Goal: Book appointment/travel/reservation

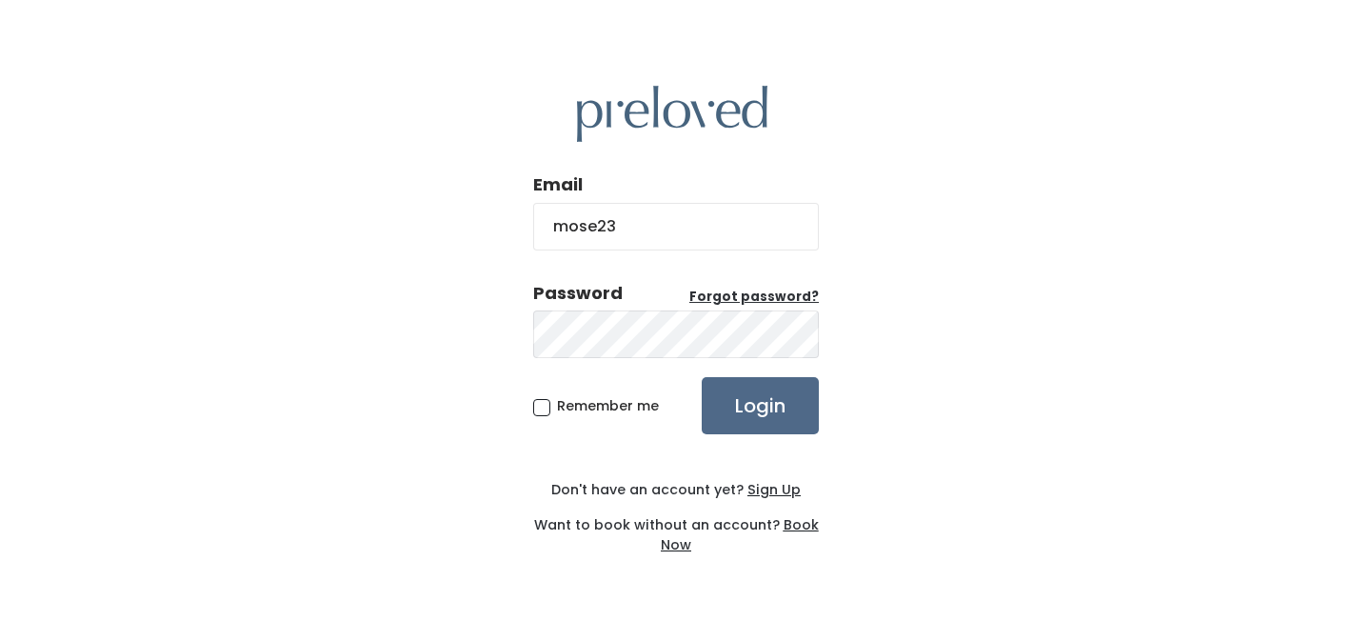
type input "mose23@hotmail.com"
click at [752, 406] on input "Login" at bounding box center [760, 405] width 117 height 57
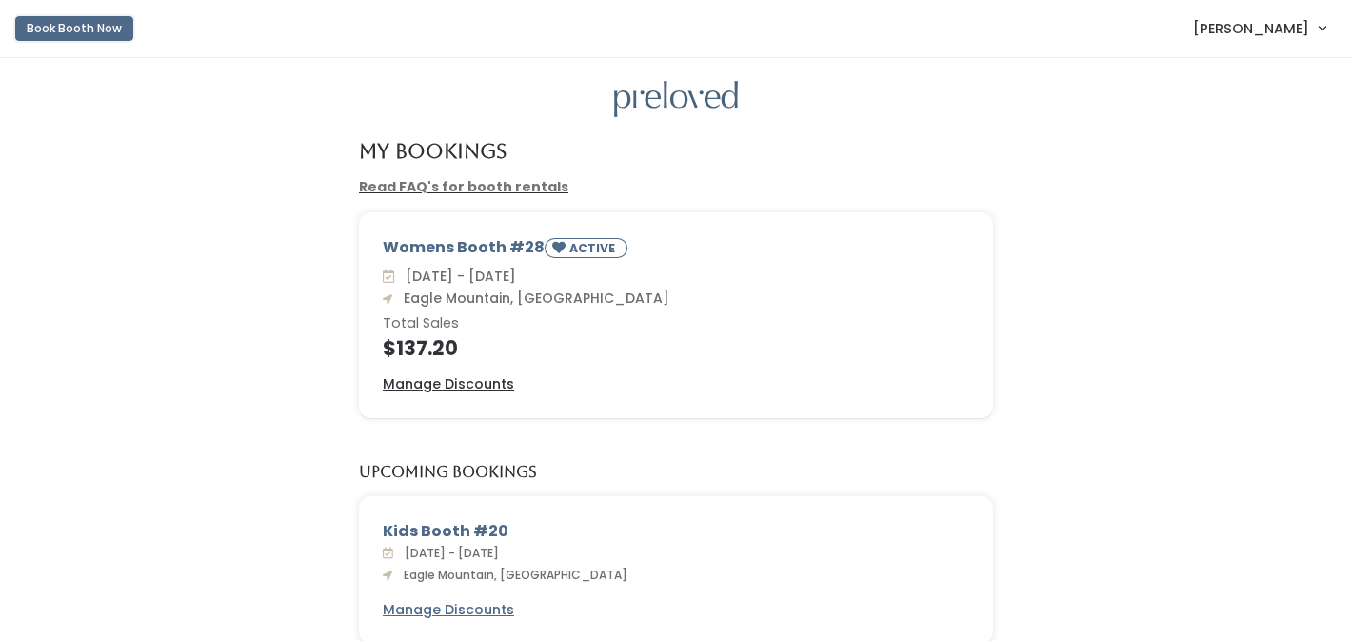
click at [68, 36] on button "Book Booth Now" at bounding box center [74, 28] width 118 height 25
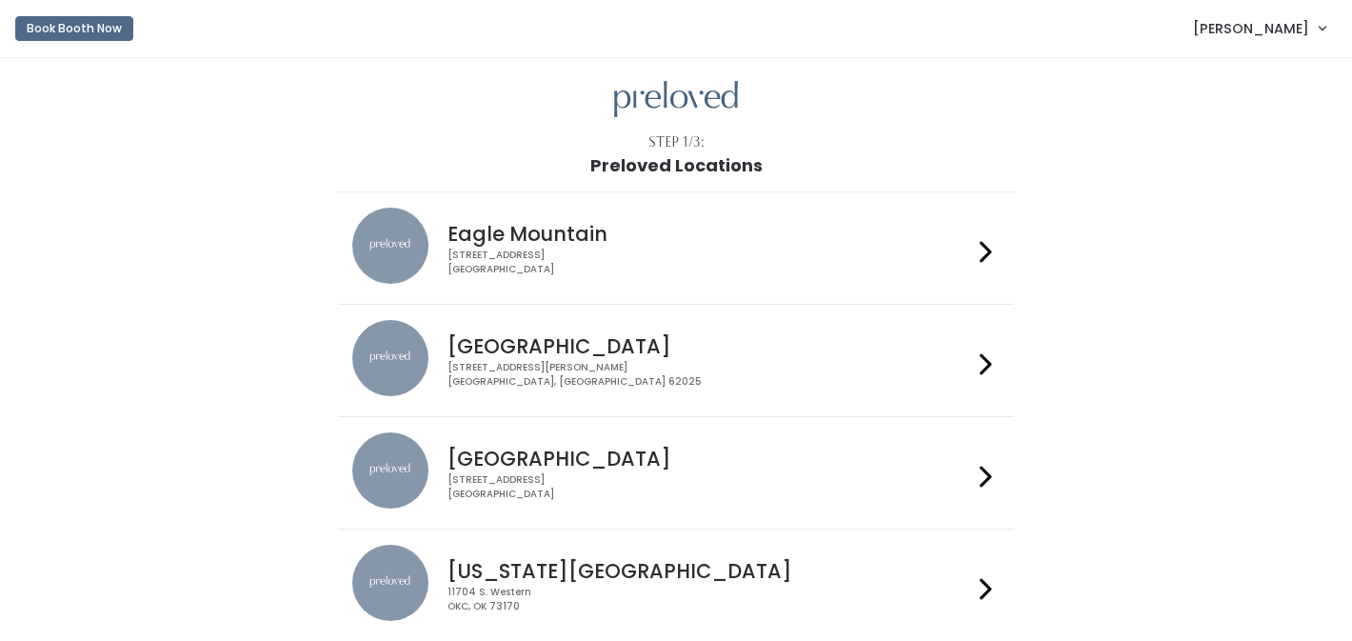
click at [539, 253] on div "4342 E Pony Express Pkwy Suite 200 Eagle Mountain, UT 84005" at bounding box center [710, 263] width 524 height 28
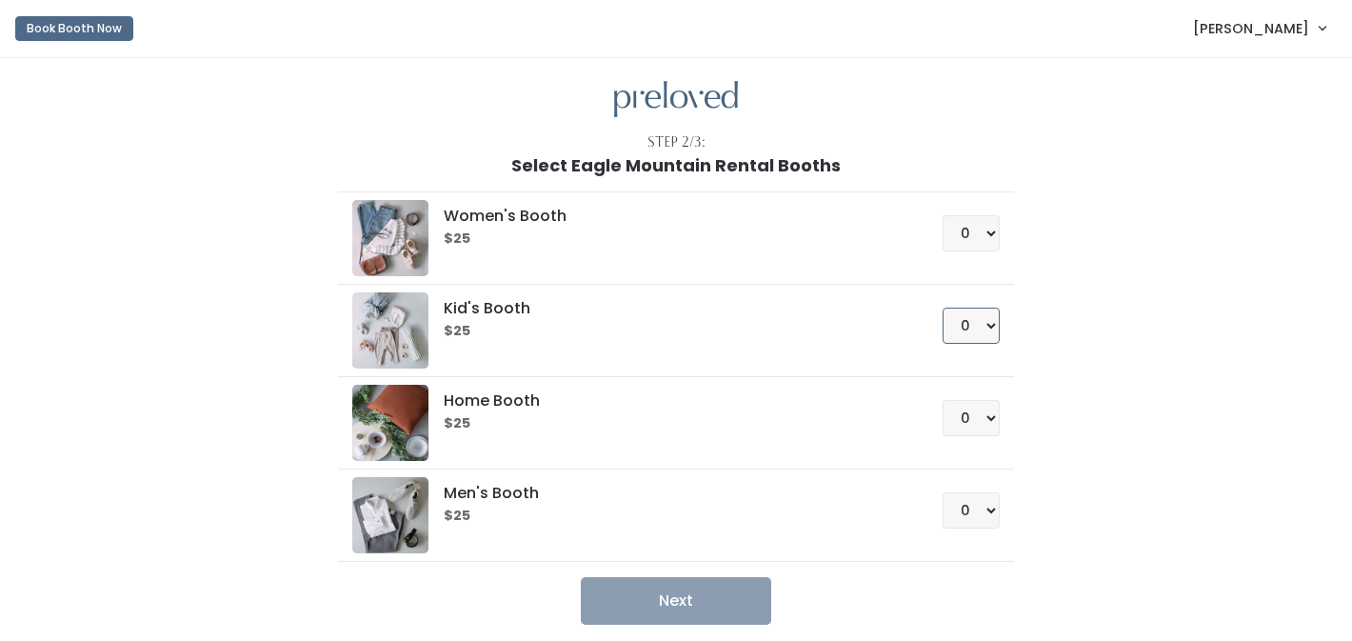
click at [990, 319] on select "0 1 2 3 4" at bounding box center [971, 326] width 57 height 36
select select "1"
click at [943, 308] on select "0 1 2 3 4" at bounding box center [971, 326] width 57 height 36
click at [699, 592] on button "Next" at bounding box center [676, 601] width 190 height 48
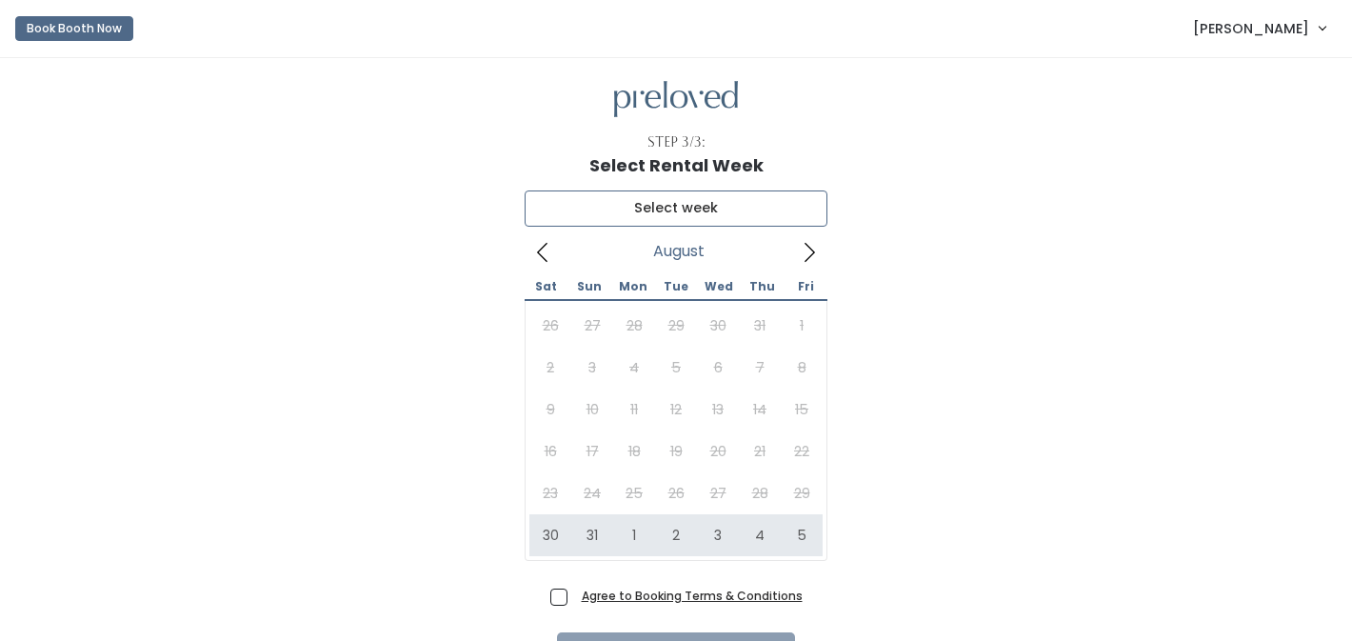
type input "August 30 to September 5"
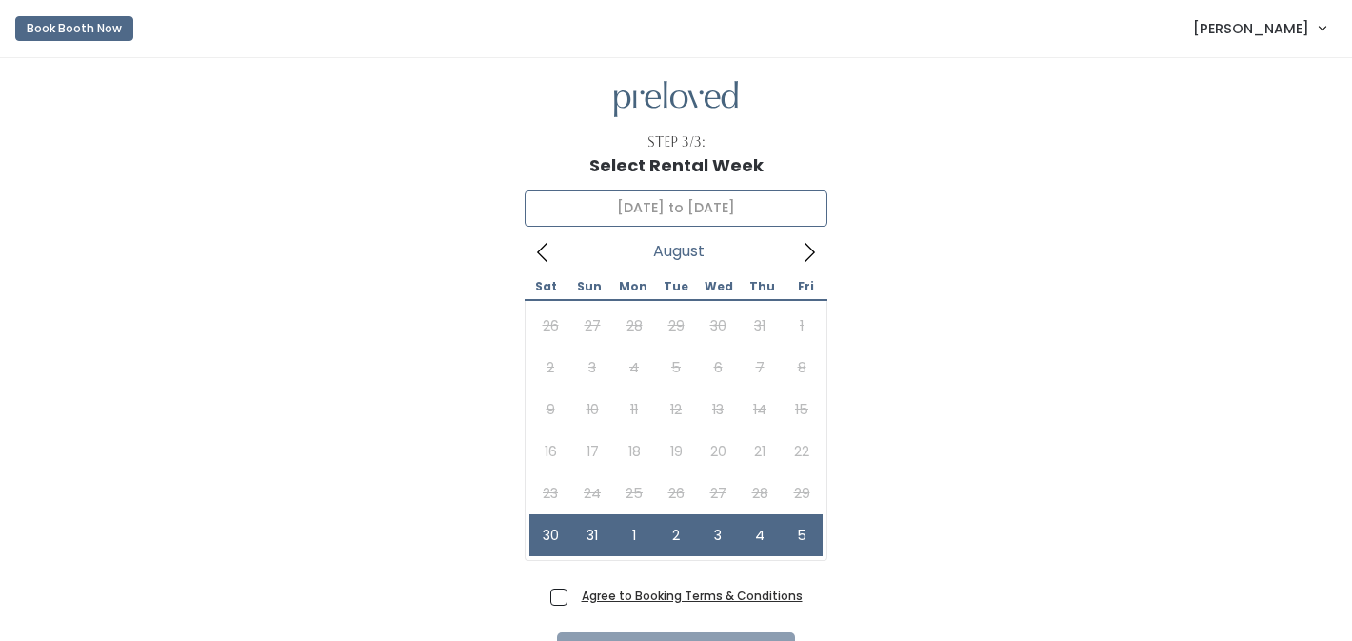
scroll to position [112, 0]
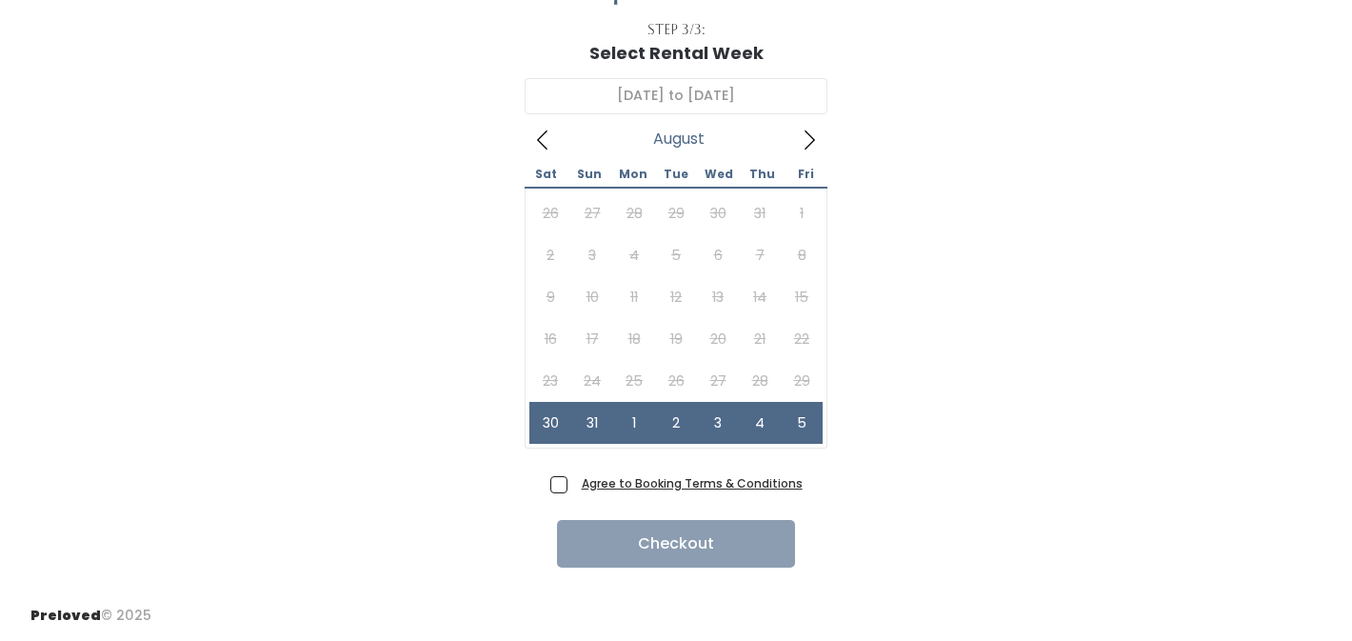
click at [574, 491] on span "Agree to Booking Terms & Conditions" at bounding box center [688, 482] width 229 height 19
click at [574, 486] on input "Agree to Booking Terms & Conditions" at bounding box center [580, 479] width 12 height 12
checkbox input "true"
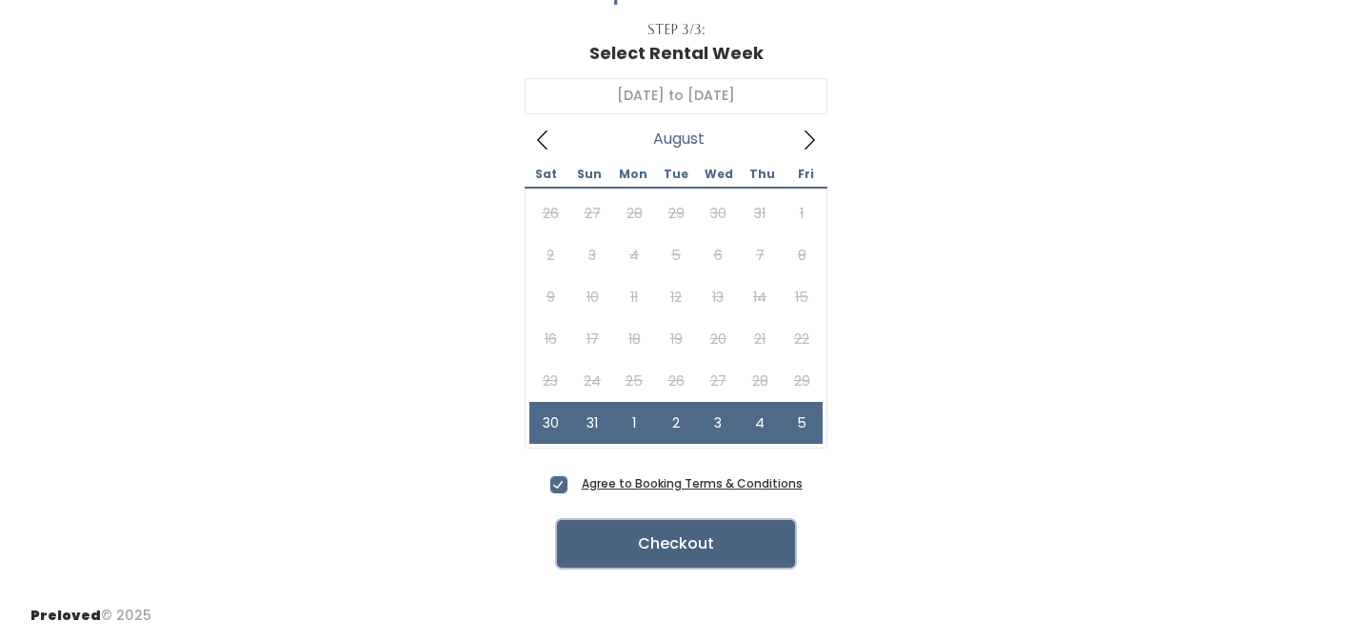
click at [638, 540] on button "Checkout" at bounding box center [676, 544] width 238 height 48
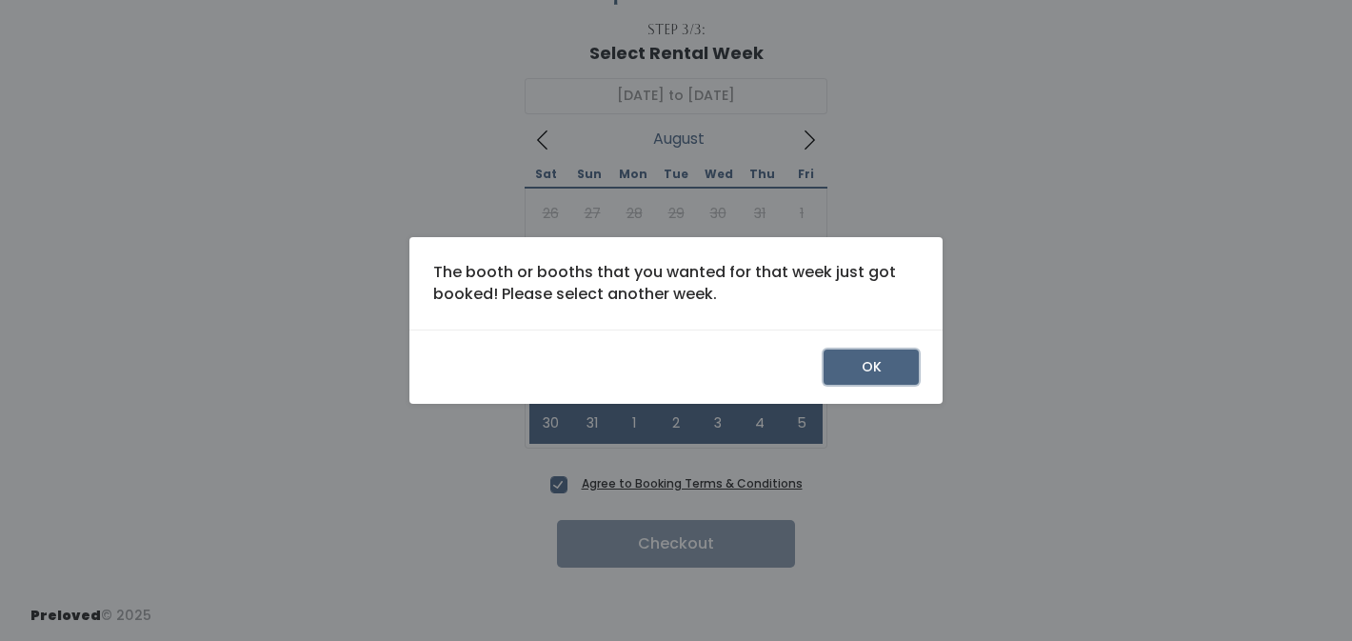
click at [867, 364] on button "OK" at bounding box center [871, 367] width 95 height 36
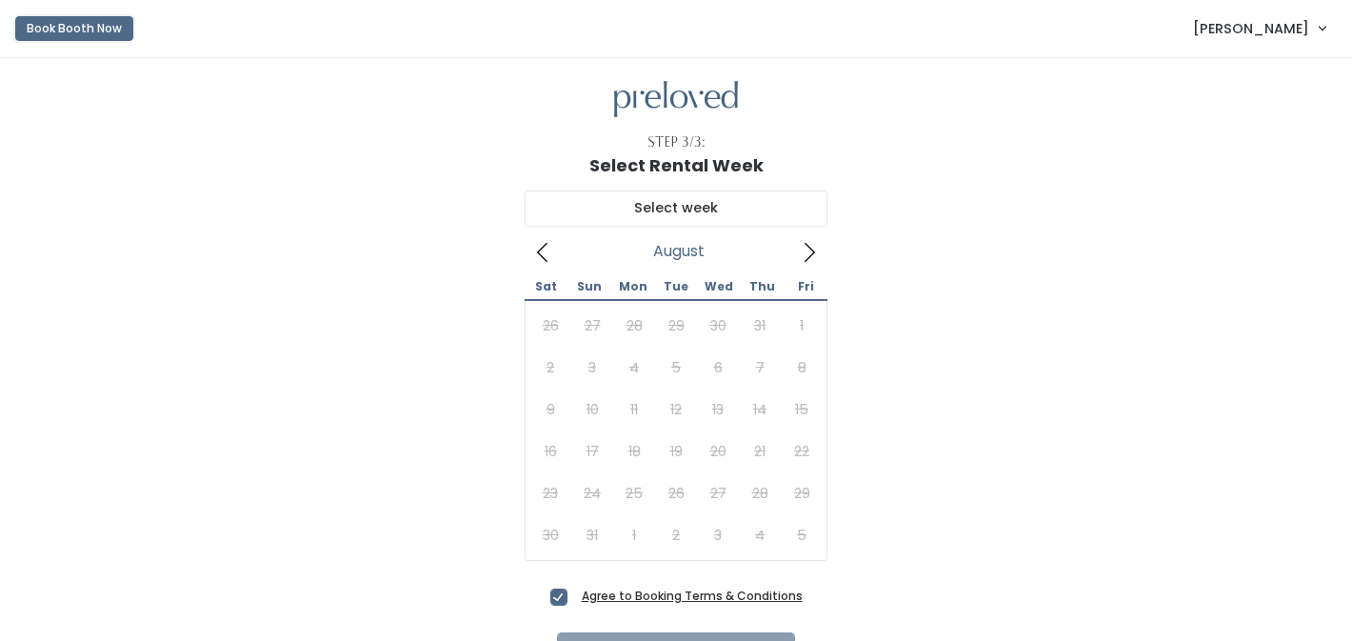
click at [91, 22] on button "Book Booth Now" at bounding box center [74, 28] width 118 height 25
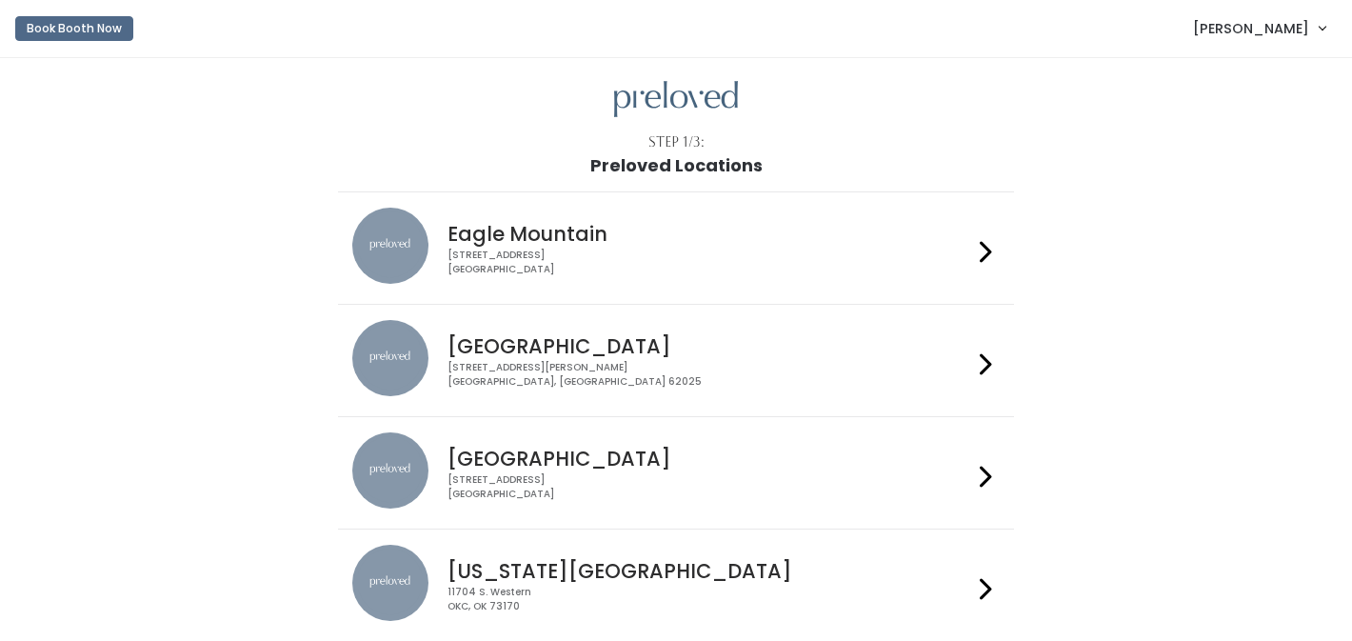
click at [987, 248] on icon at bounding box center [986, 252] width 12 height 28
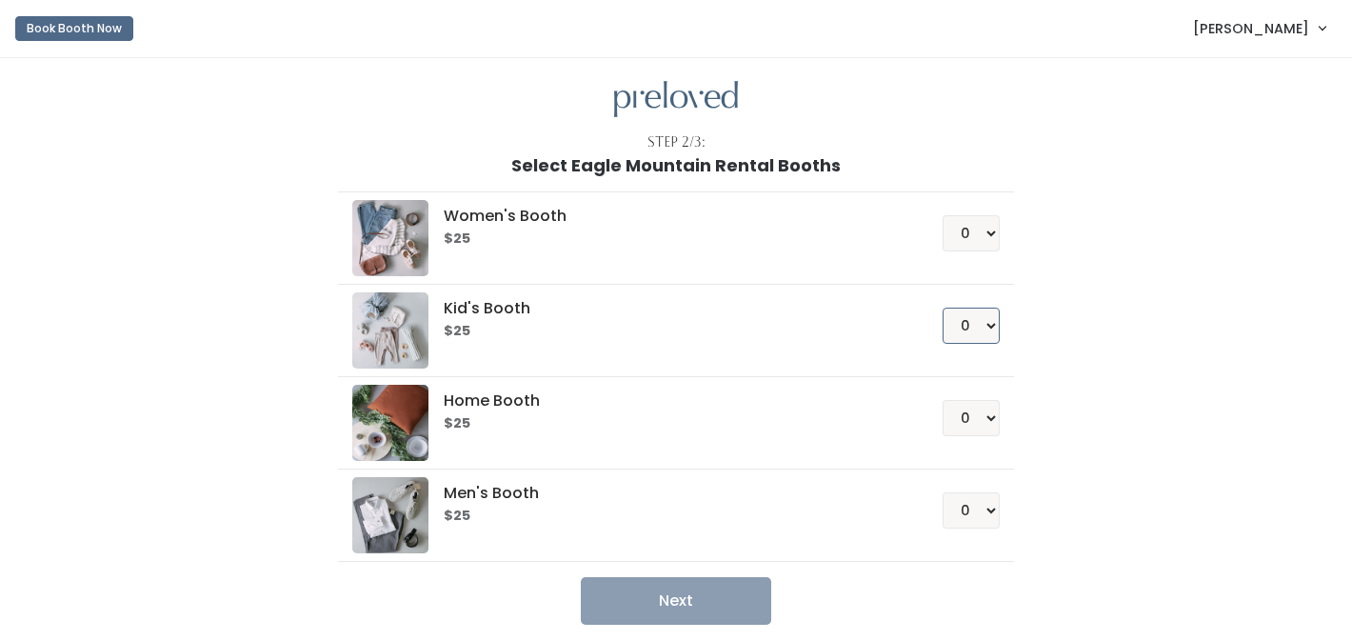
click at [988, 329] on select "0 1 2 3 4" at bounding box center [971, 326] width 57 height 36
select select "1"
click at [943, 308] on select "0 1 2 3 4" at bounding box center [971, 326] width 57 height 36
click at [680, 594] on button "Next" at bounding box center [676, 601] width 190 height 48
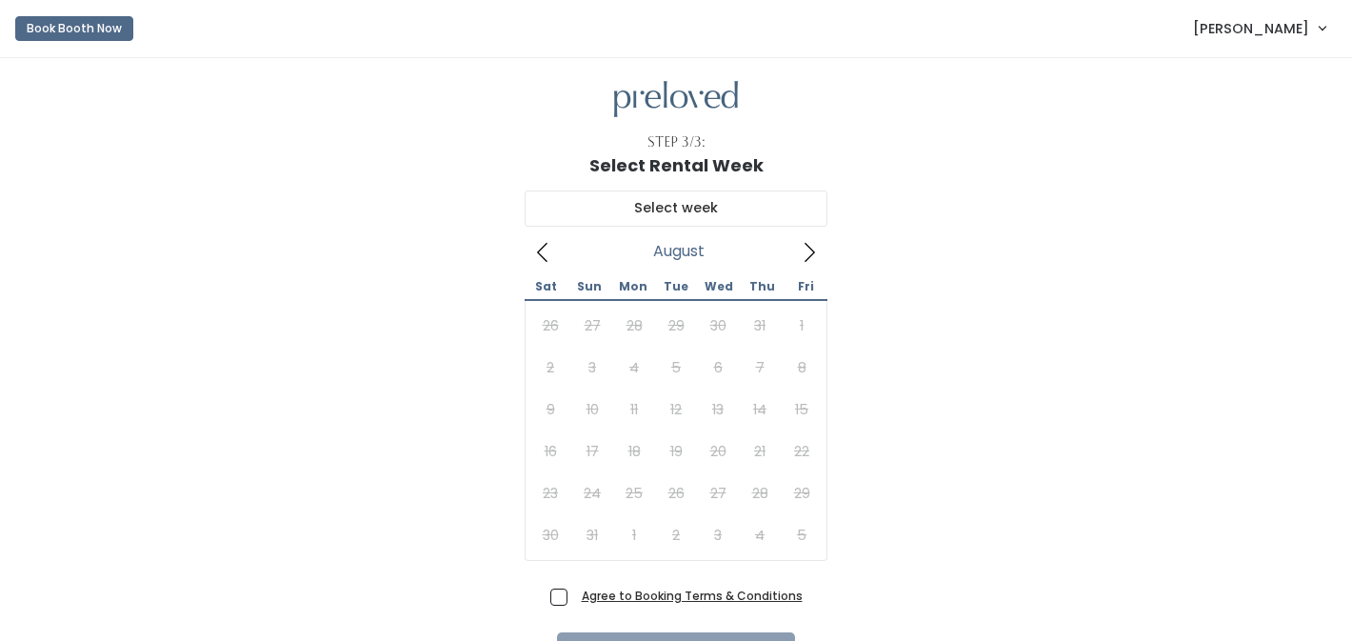
click at [803, 259] on icon at bounding box center [809, 252] width 21 height 21
click at [724, 100] on img at bounding box center [676, 99] width 124 height 37
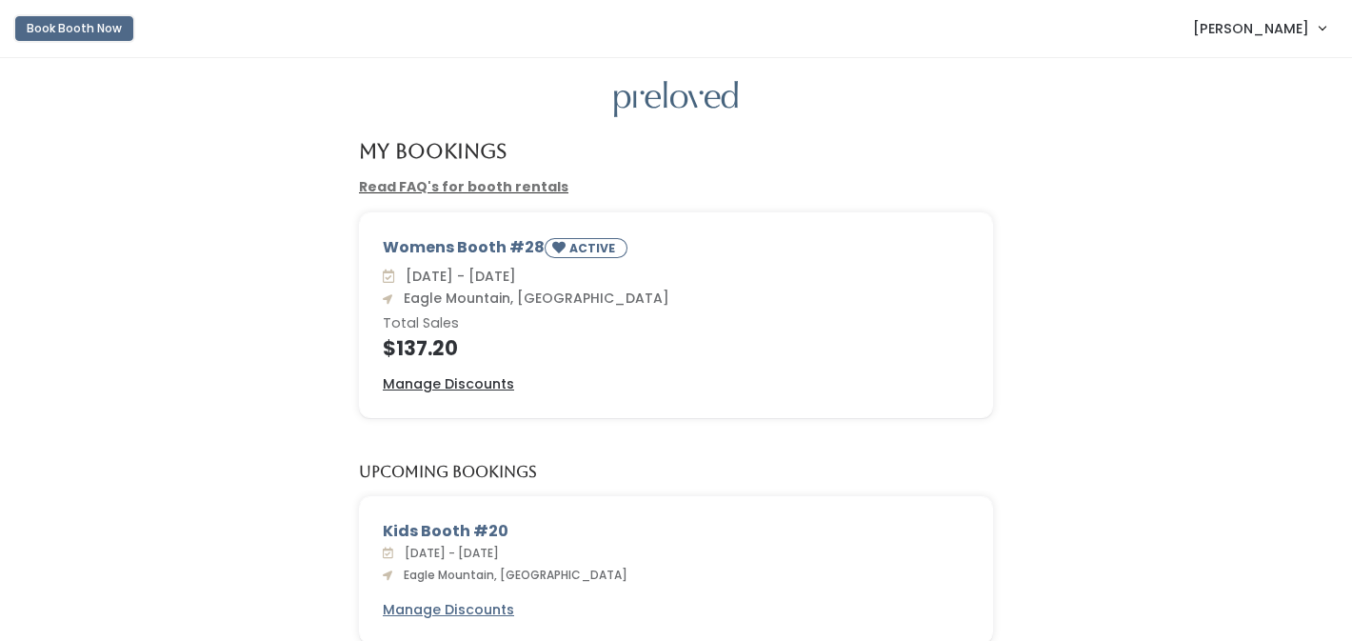
click at [79, 23] on button "Book Booth Now" at bounding box center [74, 28] width 118 height 25
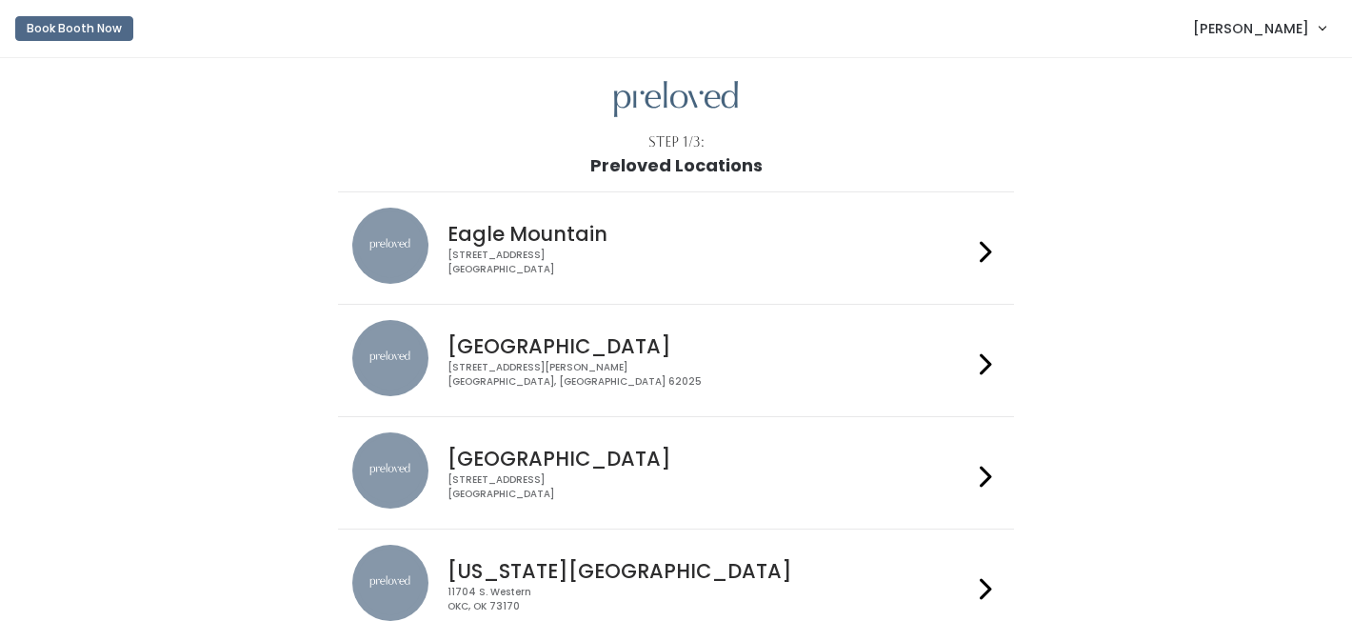
click at [970, 246] on div "Eagle Mountain 4342 E Pony Express Pkwy Suite 200 Eagle Mountain, UT 84005" at bounding box center [705, 242] width 531 height 69
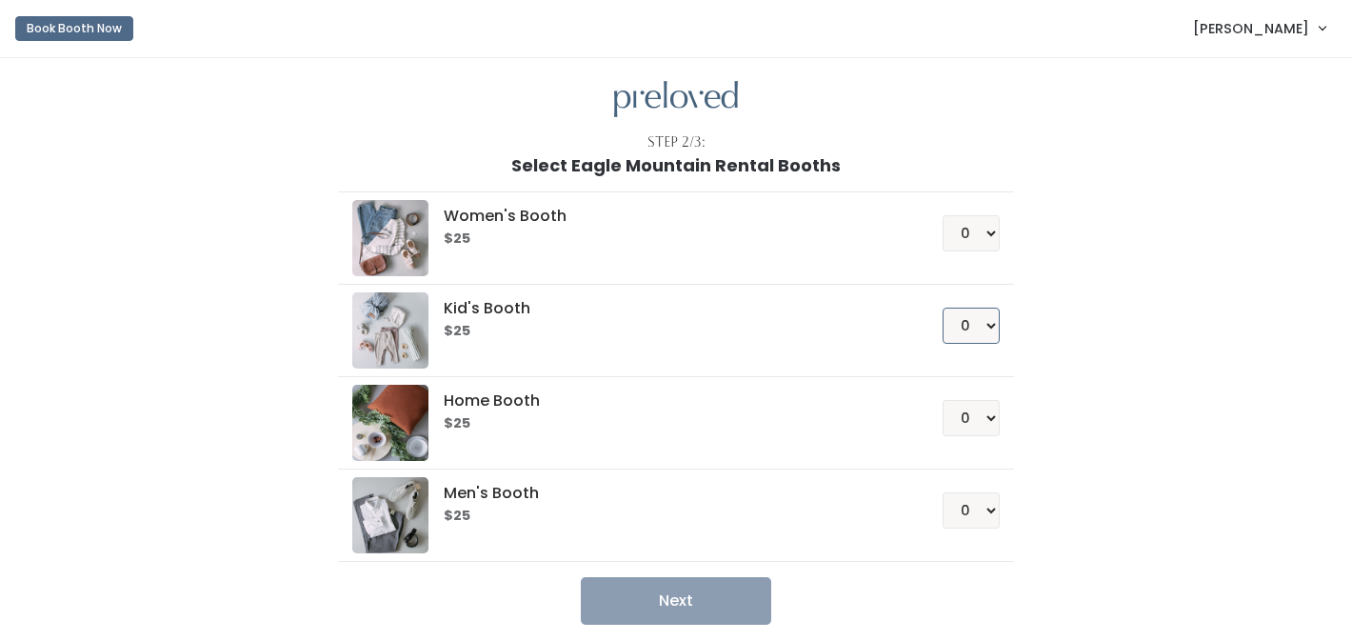
click at [984, 327] on select "0 1 2 3 4" at bounding box center [971, 326] width 57 height 36
click at [943, 308] on select "0 1 2 3 4" at bounding box center [971, 326] width 57 height 36
click at [981, 335] on select "0 1 2 3 4" at bounding box center [971, 326] width 57 height 36
select select "1"
click at [943, 308] on select "0 1 2 3 4" at bounding box center [971, 326] width 57 height 36
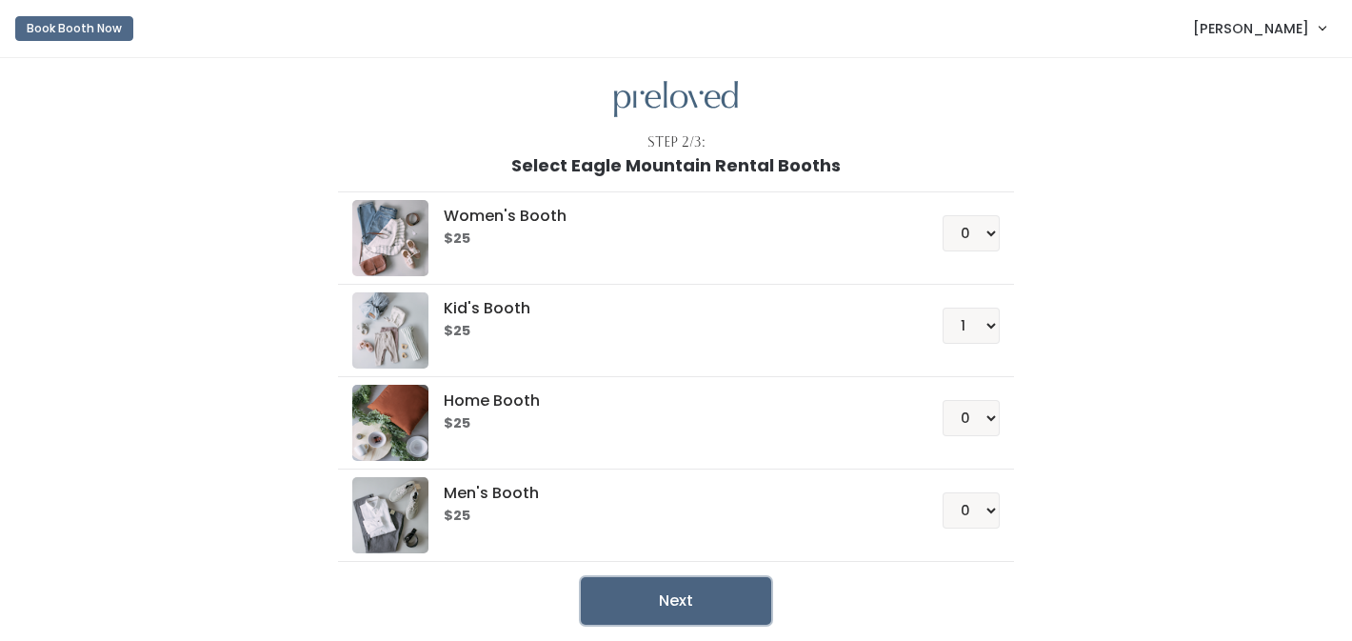
click at [693, 593] on button "Next" at bounding box center [676, 601] width 190 height 48
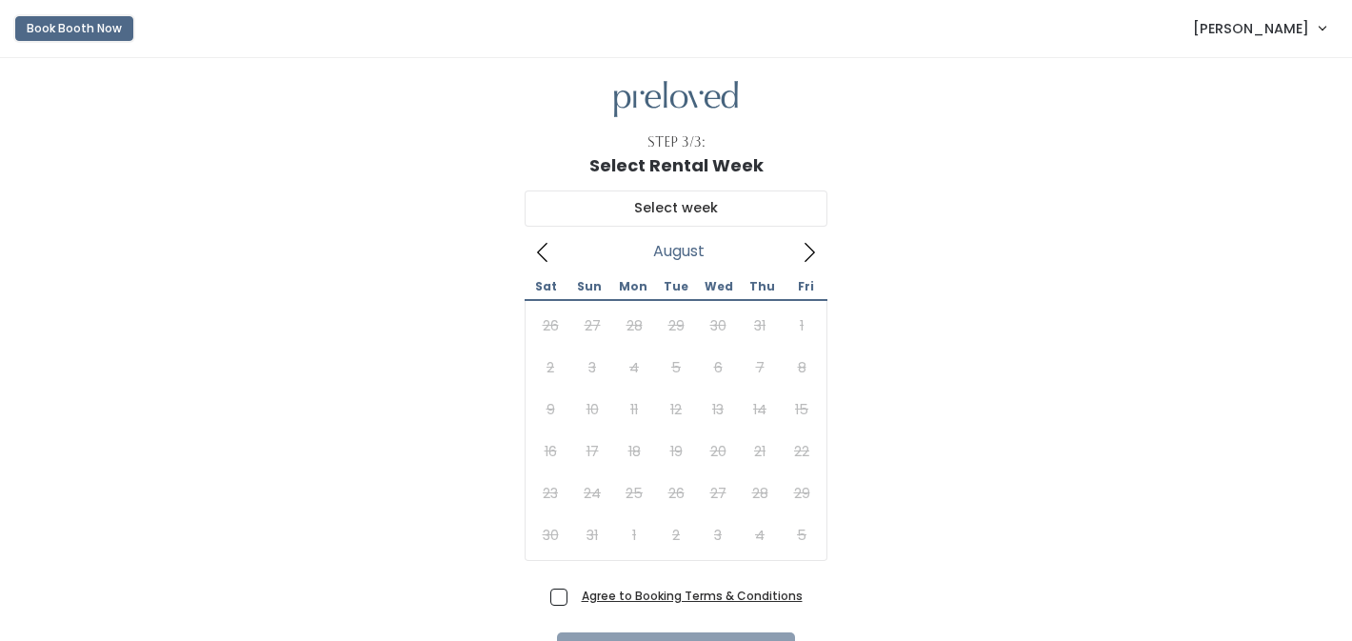
click at [72, 33] on button "Book Booth Now" at bounding box center [74, 28] width 118 height 25
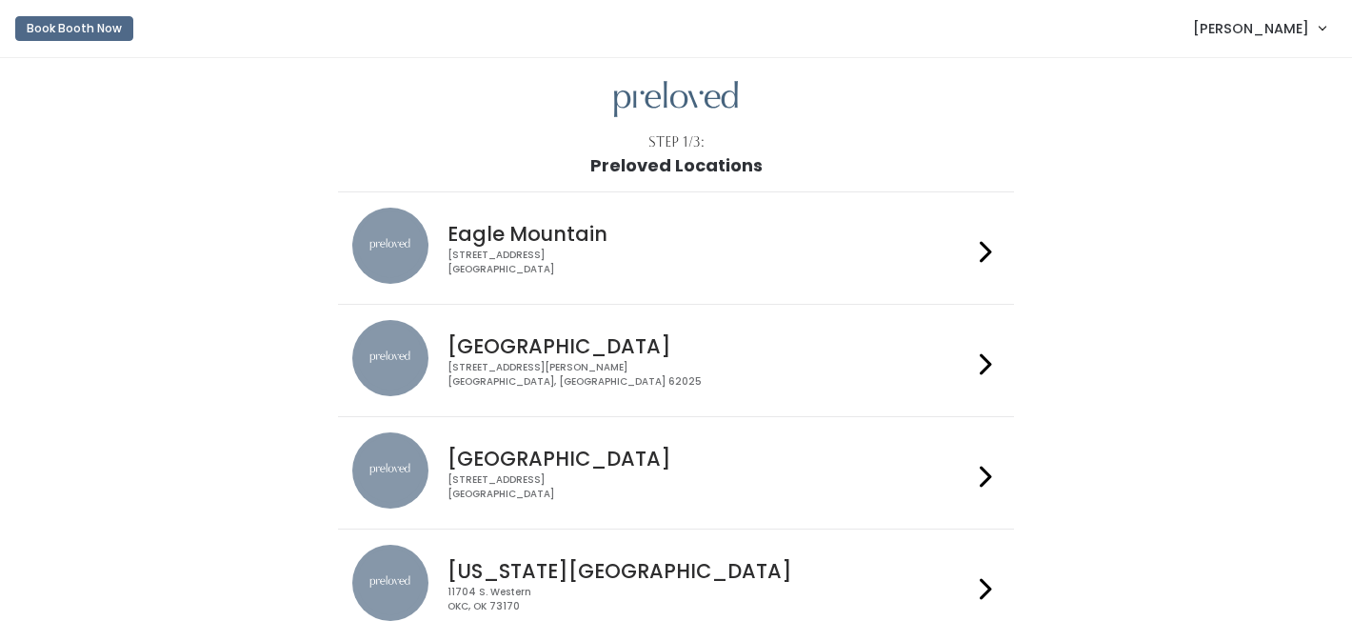
click at [972, 245] on div at bounding box center [986, 248] width 28 height 81
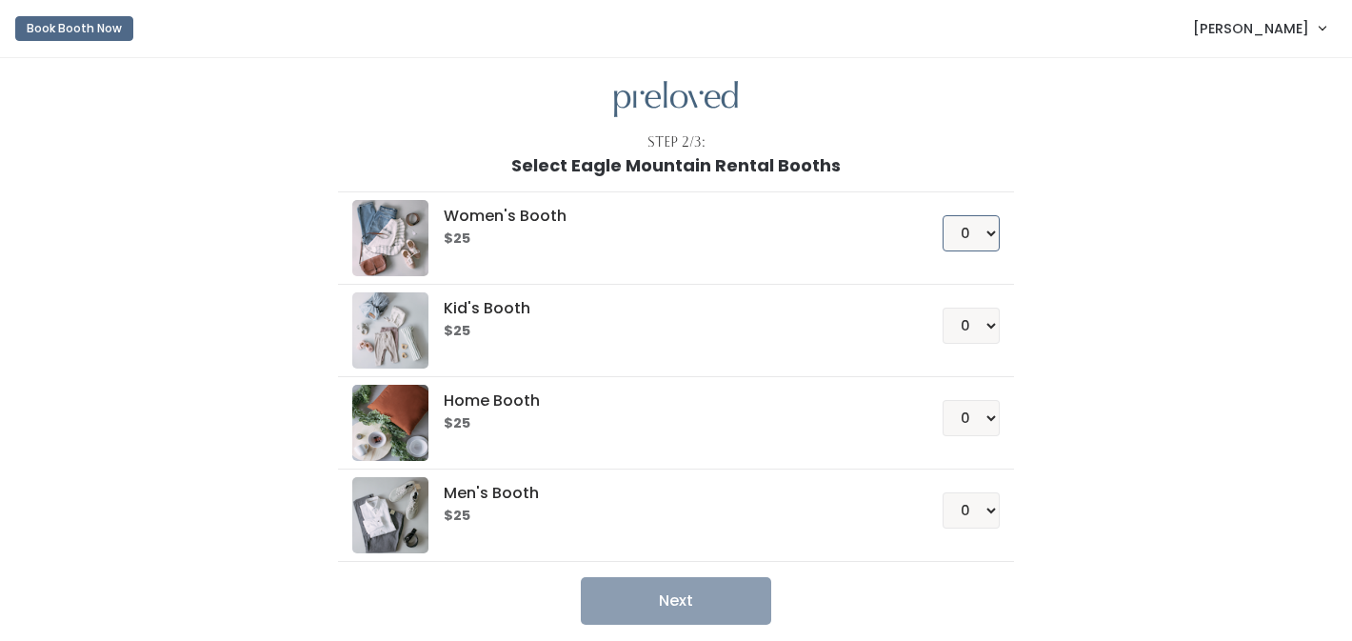
click at [980, 234] on select "0 1 2 3 4" at bounding box center [971, 233] width 57 height 36
select select "1"
click at [943, 215] on select "0 1 2 3 4" at bounding box center [971, 233] width 57 height 36
click at [670, 610] on button "Next" at bounding box center [676, 601] width 190 height 48
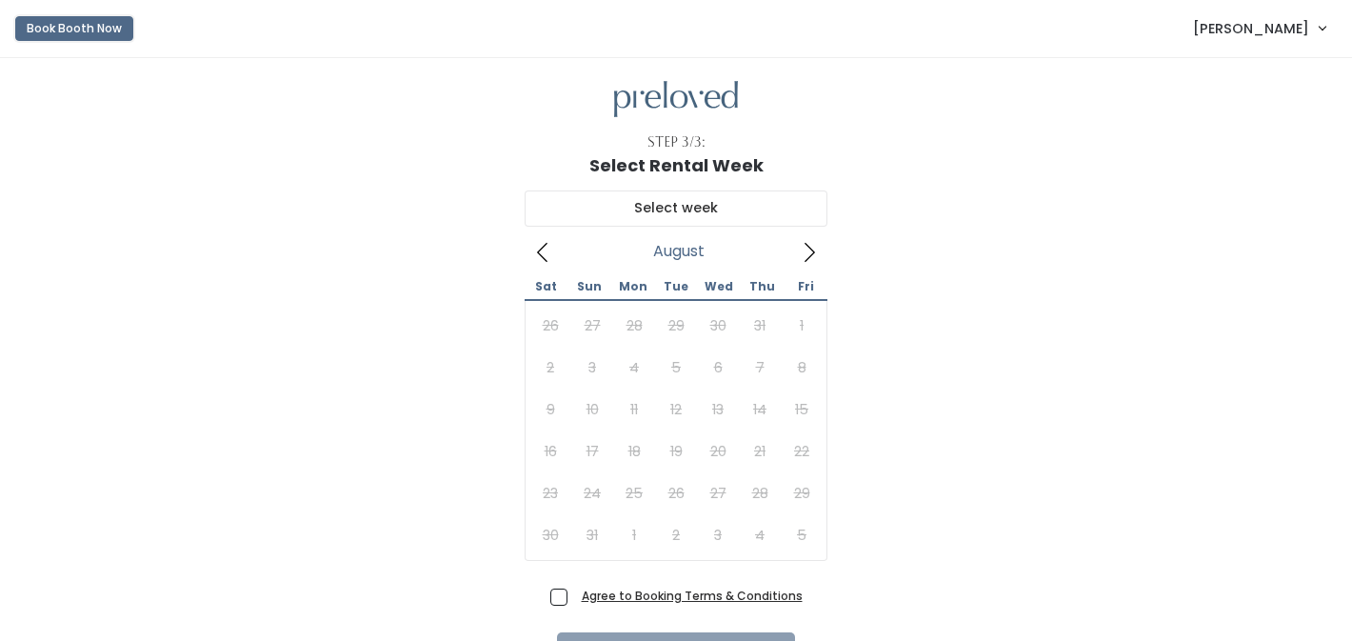
click at [108, 33] on button "Book Booth Now" at bounding box center [74, 28] width 118 height 25
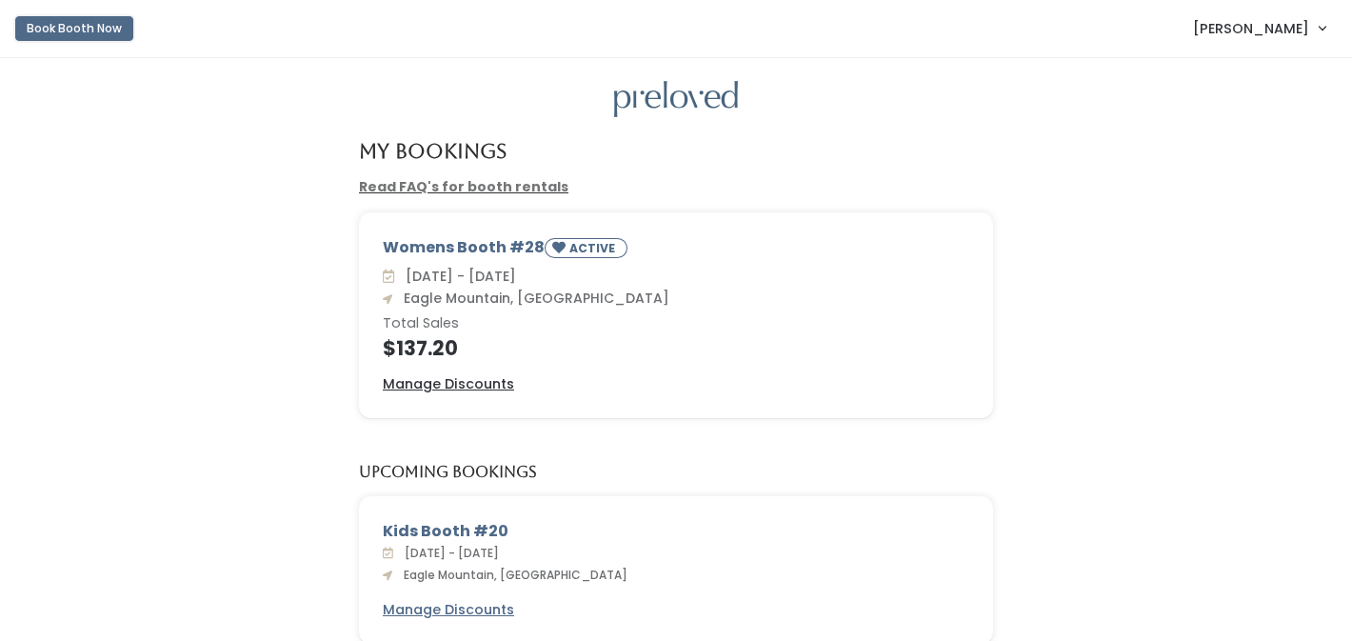
click at [82, 26] on button "Book Booth Now" at bounding box center [74, 28] width 118 height 25
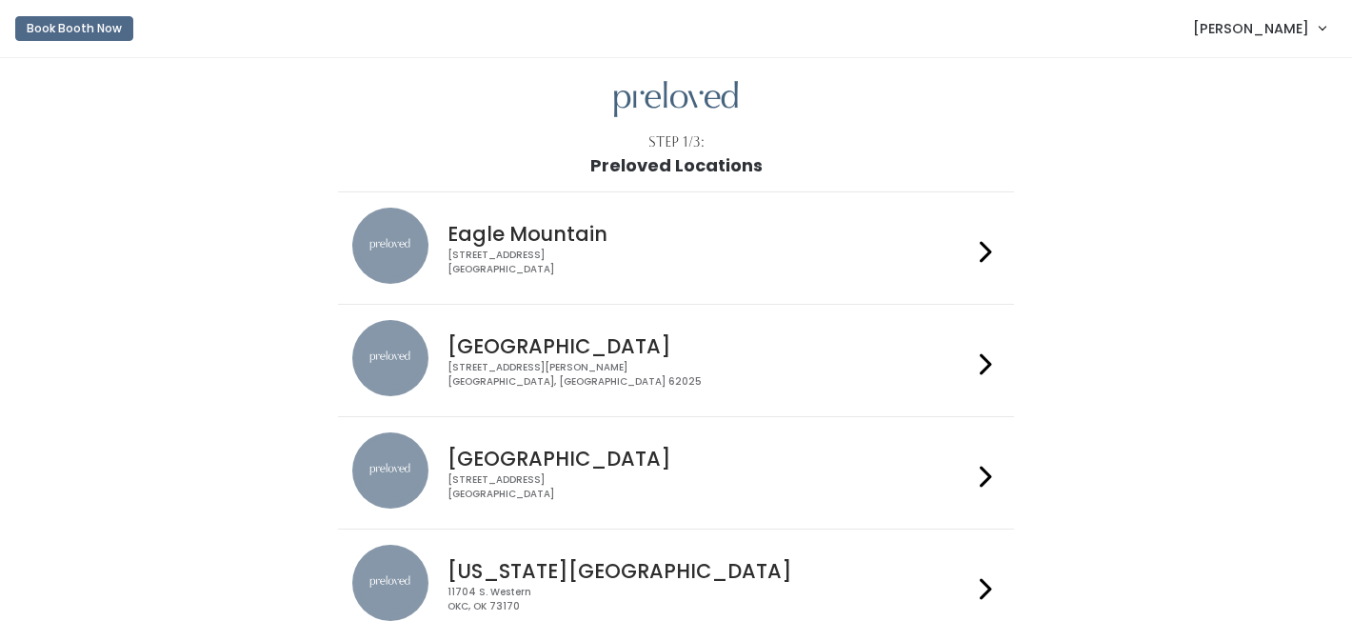
click at [978, 247] on div at bounding box center [986, 248] width 28 height 81
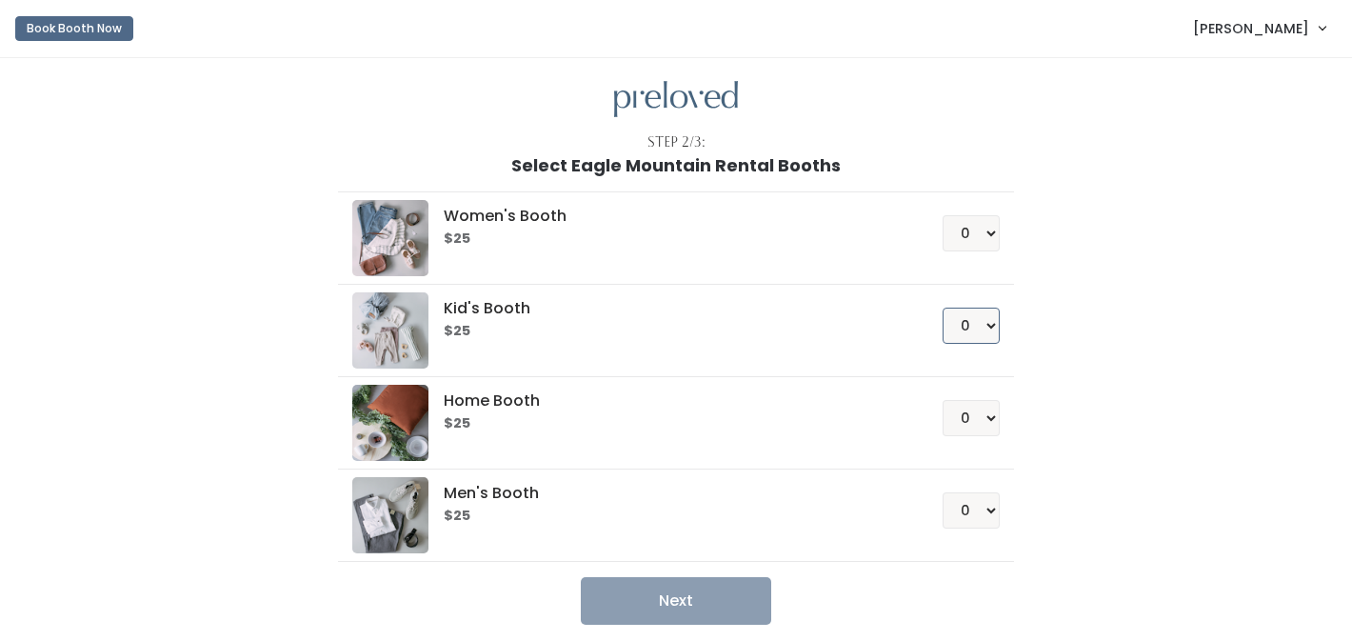
click at [973, 317] on select "0 1 2 3 4" at bounding box center [971, 326] width 57 height 36
select select "1"
click at [943, 308] on select "0 1 2 3 4" at bounding box center [971, 326] width 57 height 36
click at [675, 601] on button "Next" at bounding box center [676, 601] width 190 height 48
